Goal: Check status: Check status

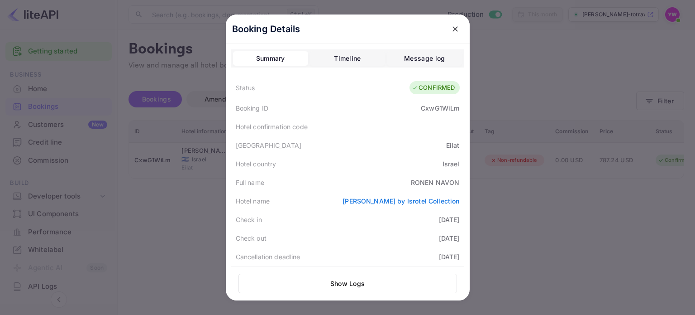
scroll to position [201, 0]
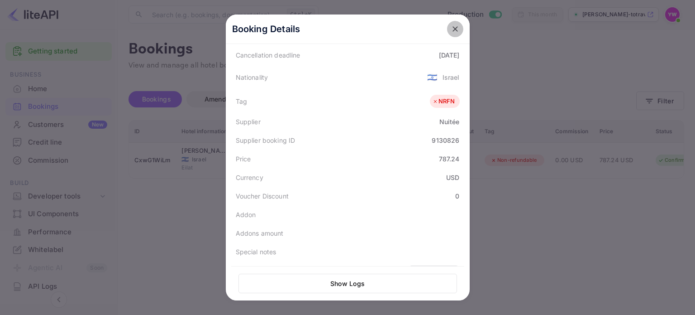
click at [451, 31] on icon "close" at bounding box center [455, 28] width 9 height 9
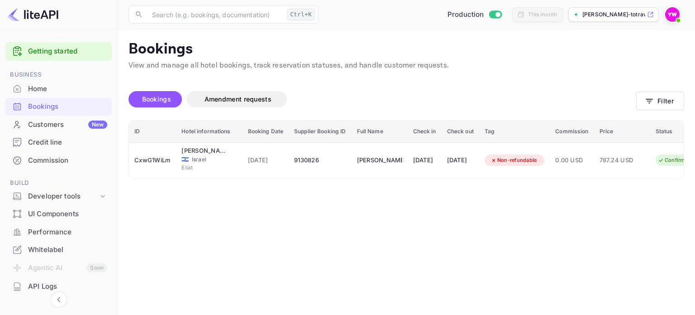
click at [674, 14] on img at bounding box center [673, 14] width 14 height 14
click at [599, 94] on div "Logout" at bounding box center [629, 94] width 104 height 22
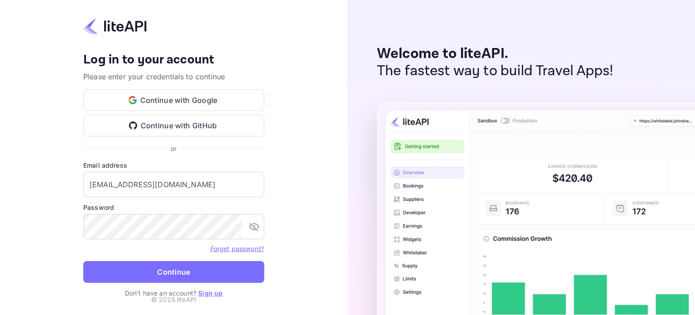
click at [197, 272] on button "Continue" at bounding box center [173, 272] width 181 height 22
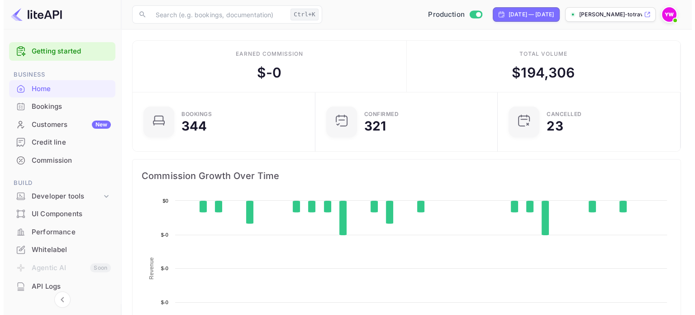
scroll to position [140, 170]
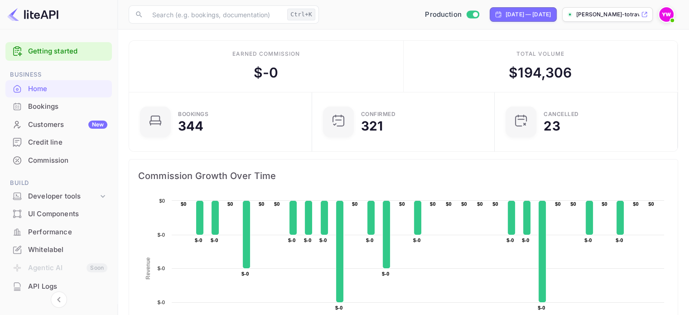
click at [28, 104] on div "Bookings" at bounding box center [58, 107] width 106 height 18
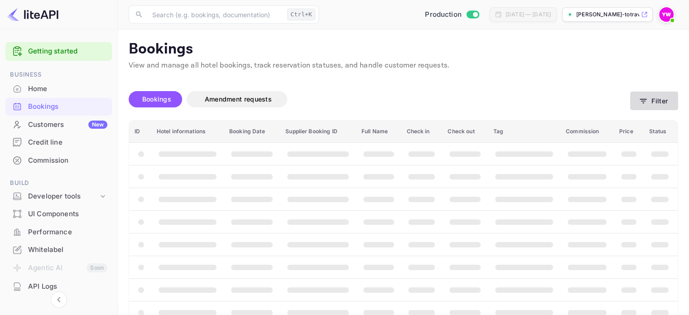
click at [652, 104] on button "Filter" at bounding box center [654, 100] width 48 height 19
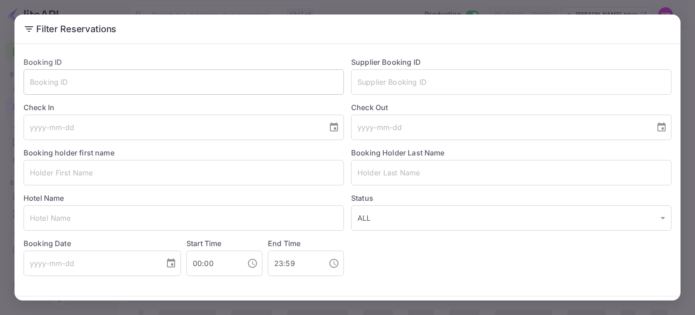
click at [170, 83] on input "text" at bounding box center [184, 81] width 321 height 25
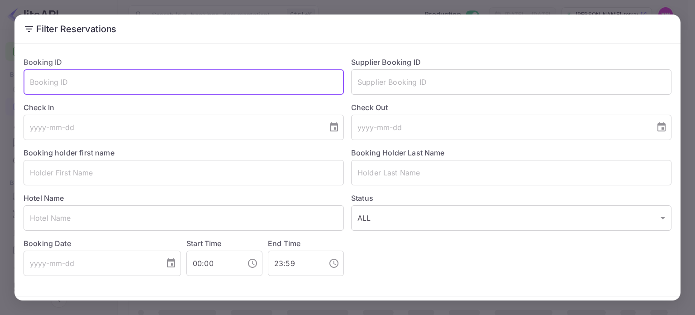
paste input "uxsxTWIxe"
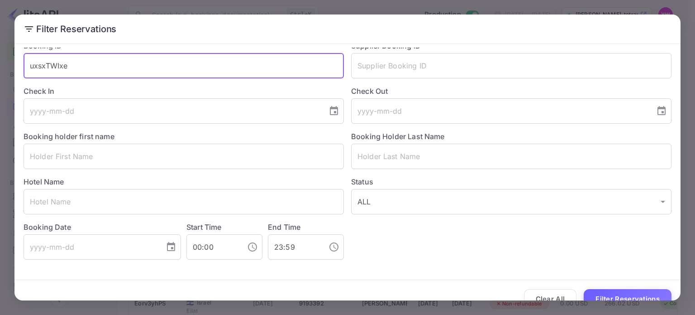
scroll to position [33, 0]
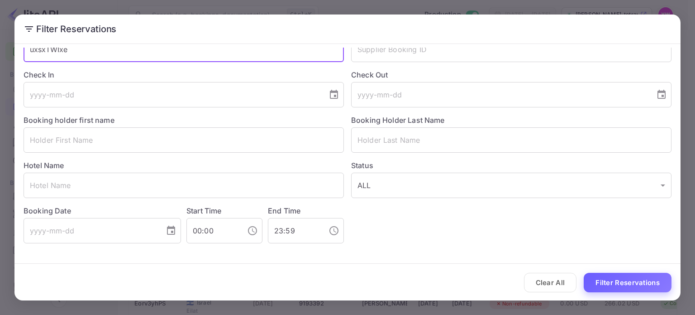
type input "uxsxTWIxe"
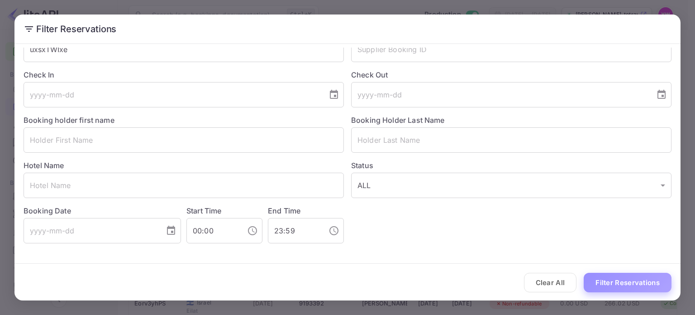
click at [641, 285] on button "Filter Reservations" at bounding box center [628, 282] width 88 height 19
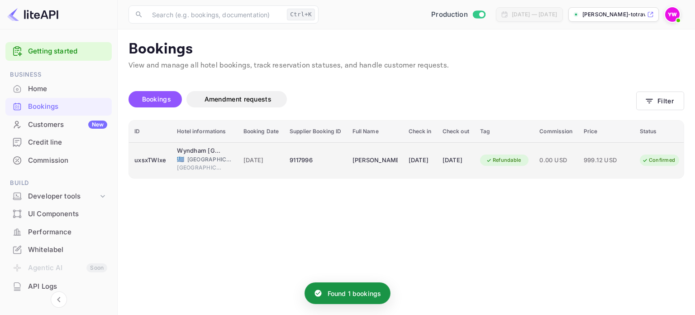
click at [514, 156] on div "Refundable" at bounding box center [503, 159] width 47 height 11
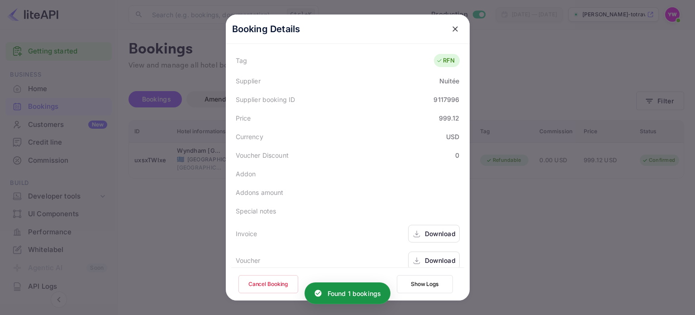
scroll to position [252, 0]
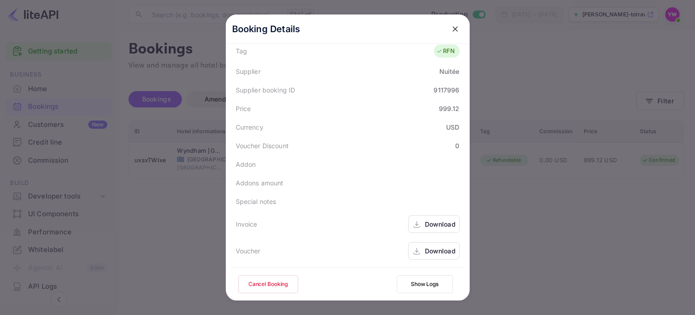
click at [432, 251] on div "Download" at bounding box center [440, 251] width 31 height 10
